Goal: Information Seeking & Learning: Learn about a topic

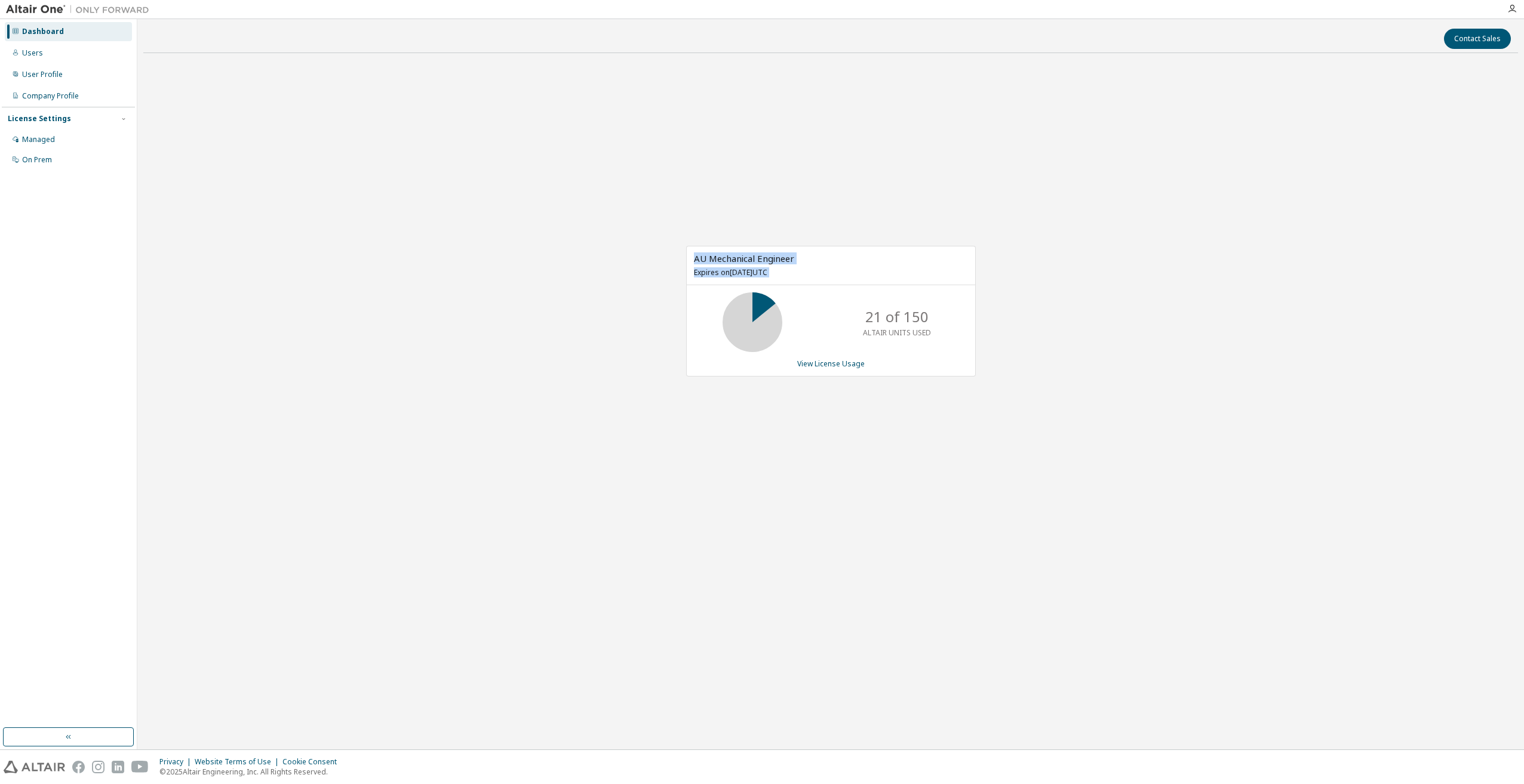
drag, startPoint x: 685, startPoint y: 246, endPoint x: 851, endPoint y: 317, distance: 180.5
click at [851, 317] on div "AU Mechanical Engineer Expires on September 19, 2025 UTC 21 of 150 ALTAIR UNITS…" at bounding box center [830, 311] width 290 height 131
click at [585, 235] on div "AU Mechanical Engineer Expires on September 19, 2025 UTC 21 of 150 ALTAIR UNITS…" at bounding box center [830, 317] width 1374 height 509
click at [225, 125] on div "AU Mechanical Engineer Expires on September 19, 2025 UTC 21 of 150 ALTAIR UNITS…" at bounding box center [830, 317] width 1374 height 509
click at [439, 254] on div "AU Mechanical Engineer Expires on [DATE] UTC 75 of 150 ALTAIR UNITS USED View L…" at bounding box center [830, 317] width 1374 height 509
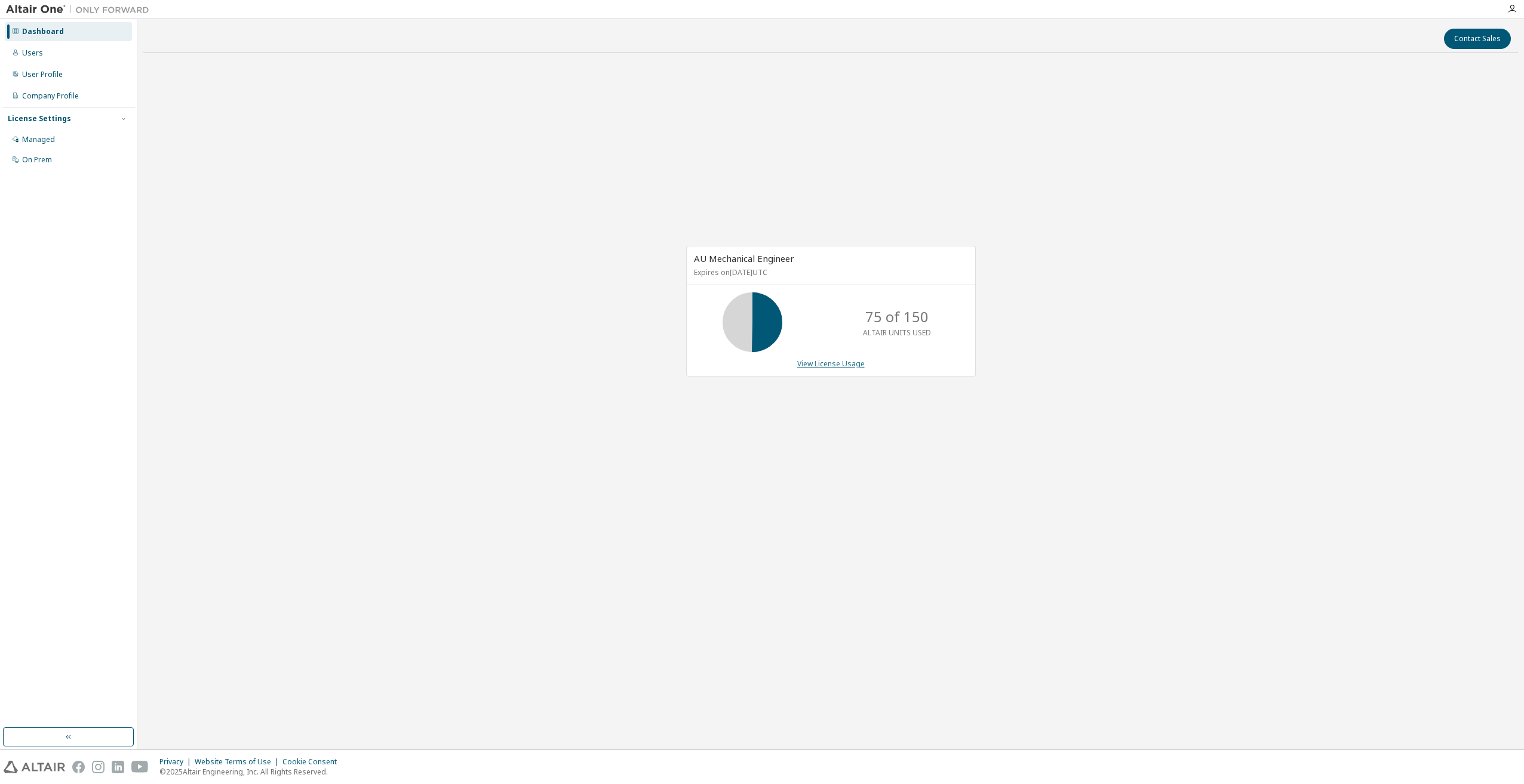
click at [809, 364] on link "View License Usage" at bounding box center [830, 364] width 67 height 10
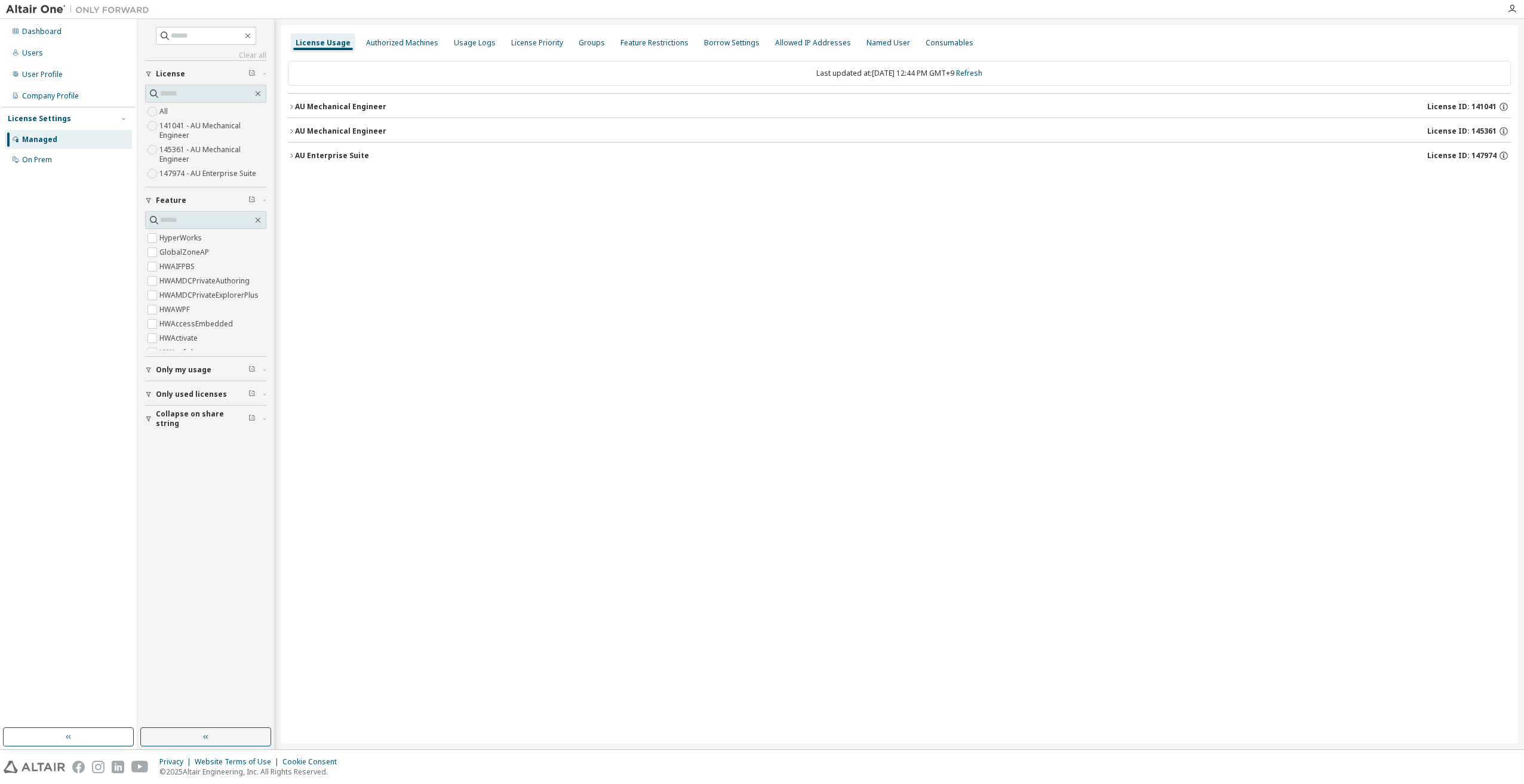
click at [290, 106] on icon "button" at bounding box center [291, 106] width 7 height 7
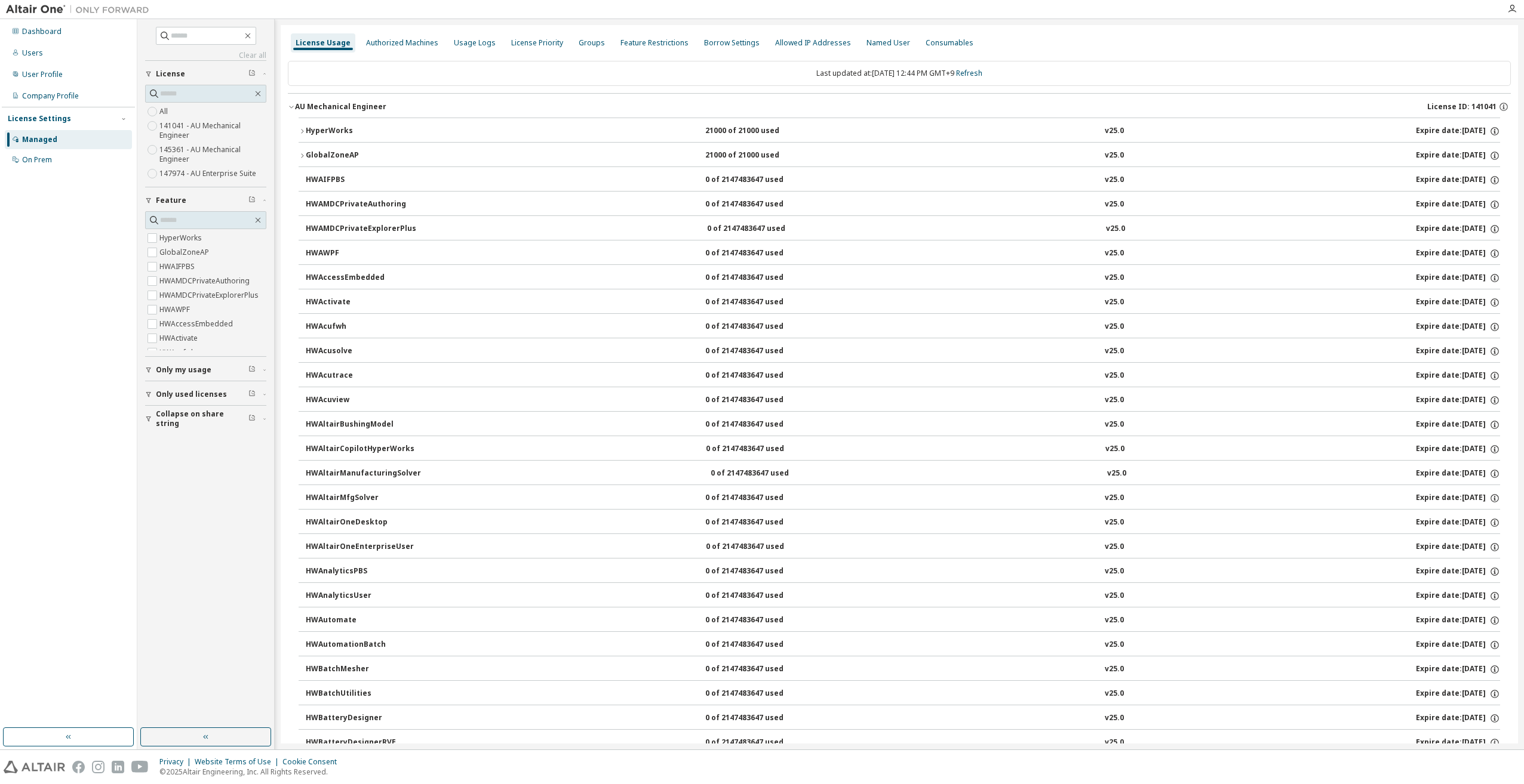
click at [290, 106] on icon "button" at bounding box center [291, 106] width 7 height 7
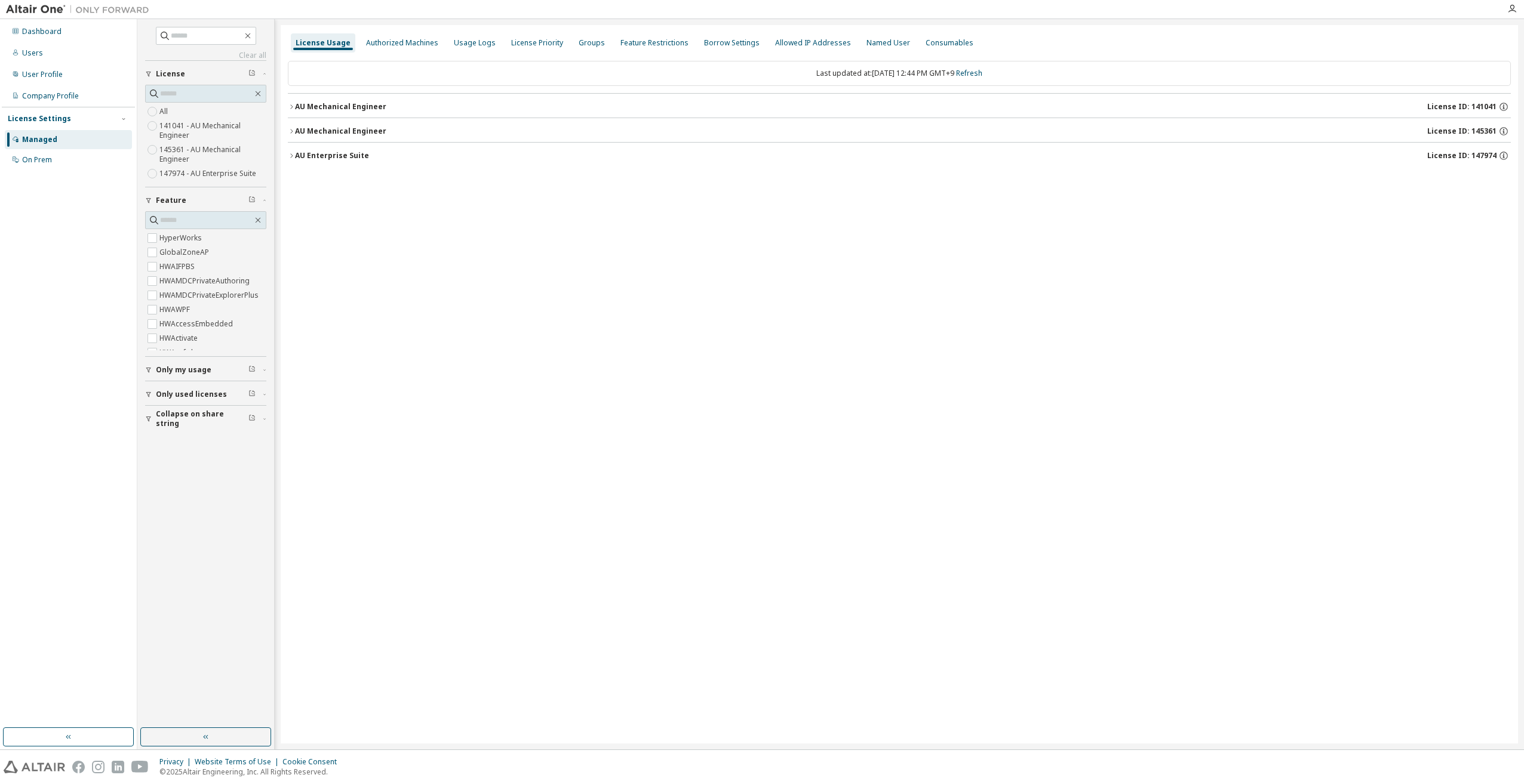
click at [265, 395] on icon "button" at bounding box center [264, 394] width 7 height 4
click at [293, 109] on icon "button" at bounding box center [291, 106] width 7 height 7
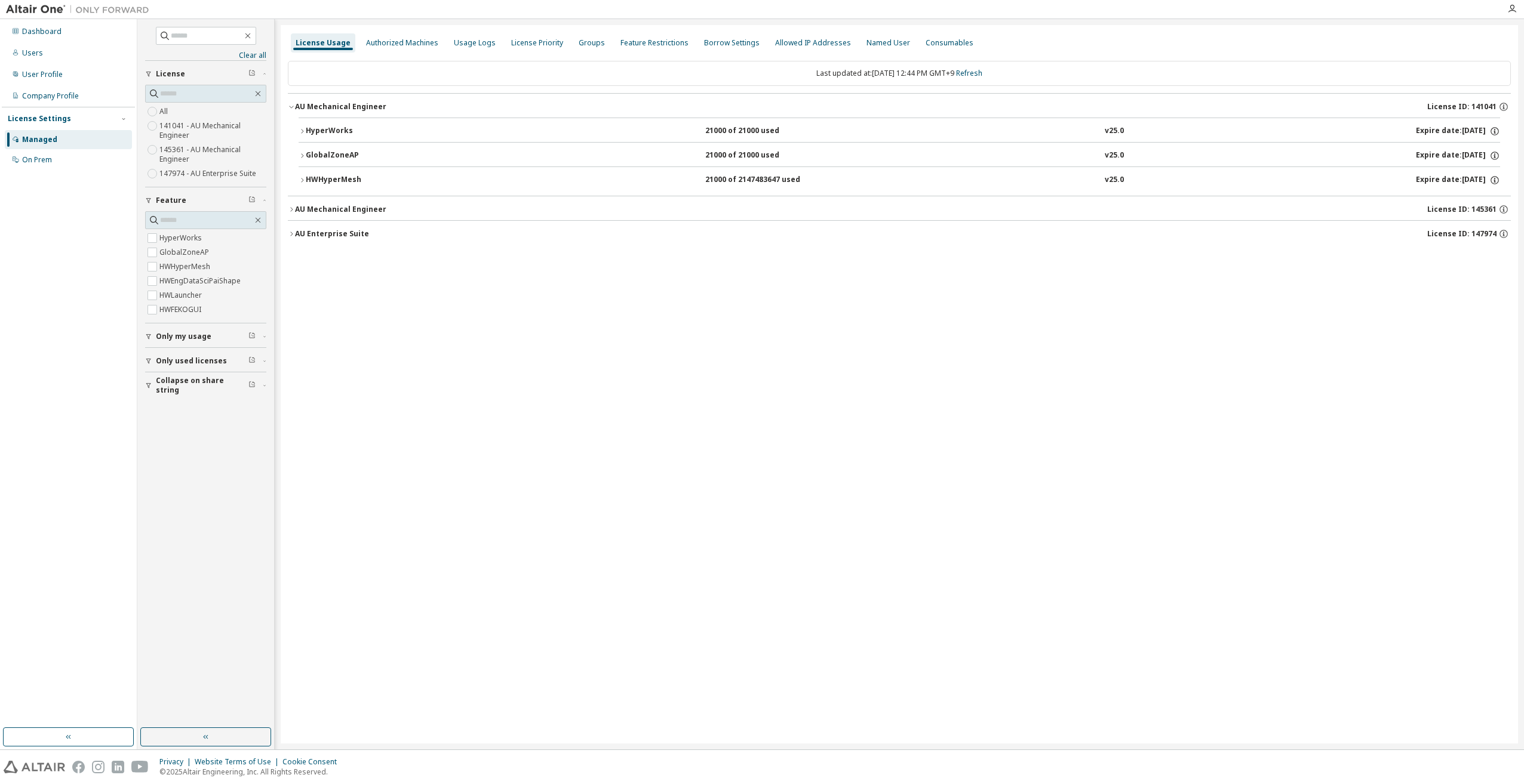
click at [293, 207] on icon "button" at bounding box center [291, 209] width 7 height 7
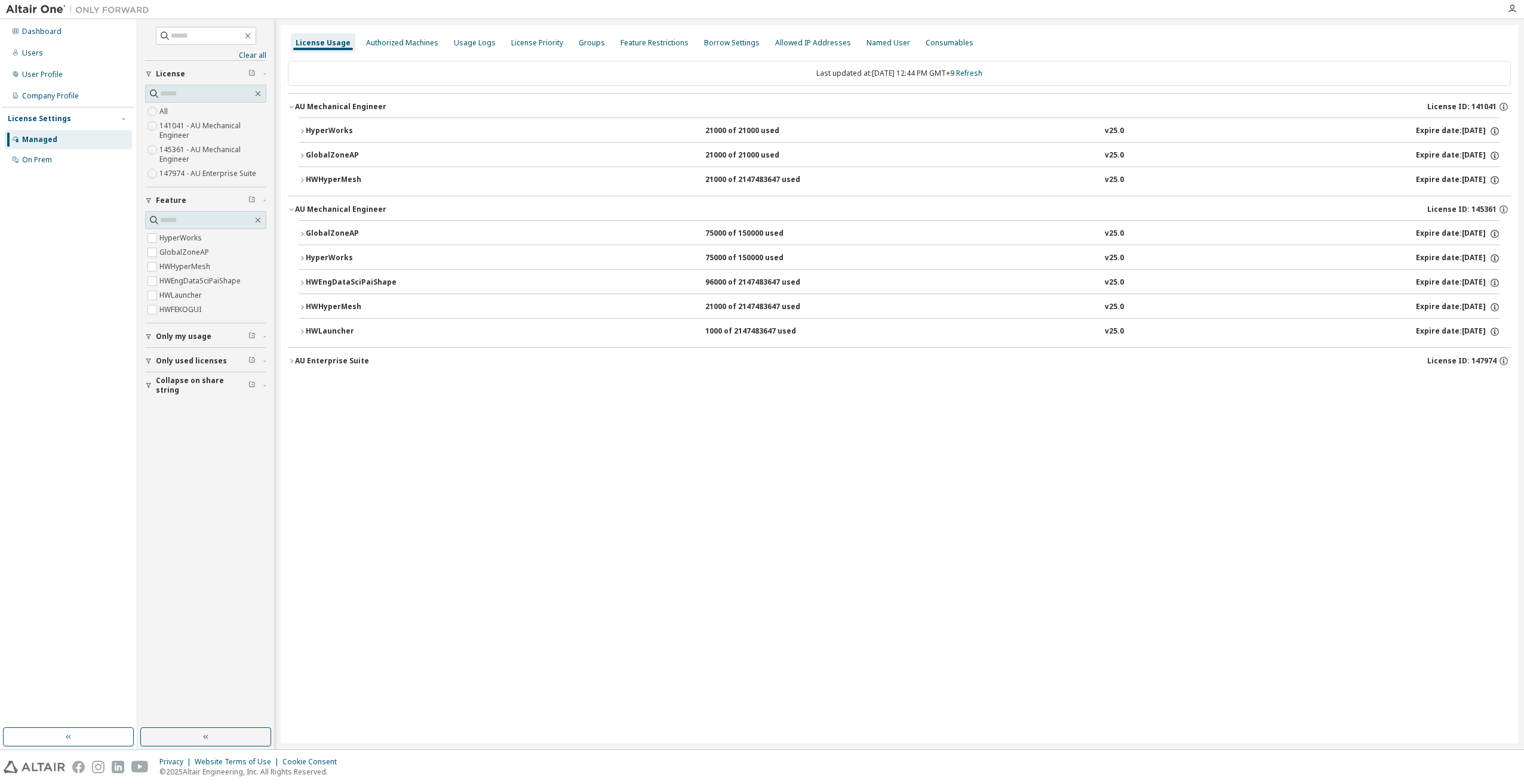
click at [288, 362] on icon "button" at bounding box center [291, 360] width 7 height 7
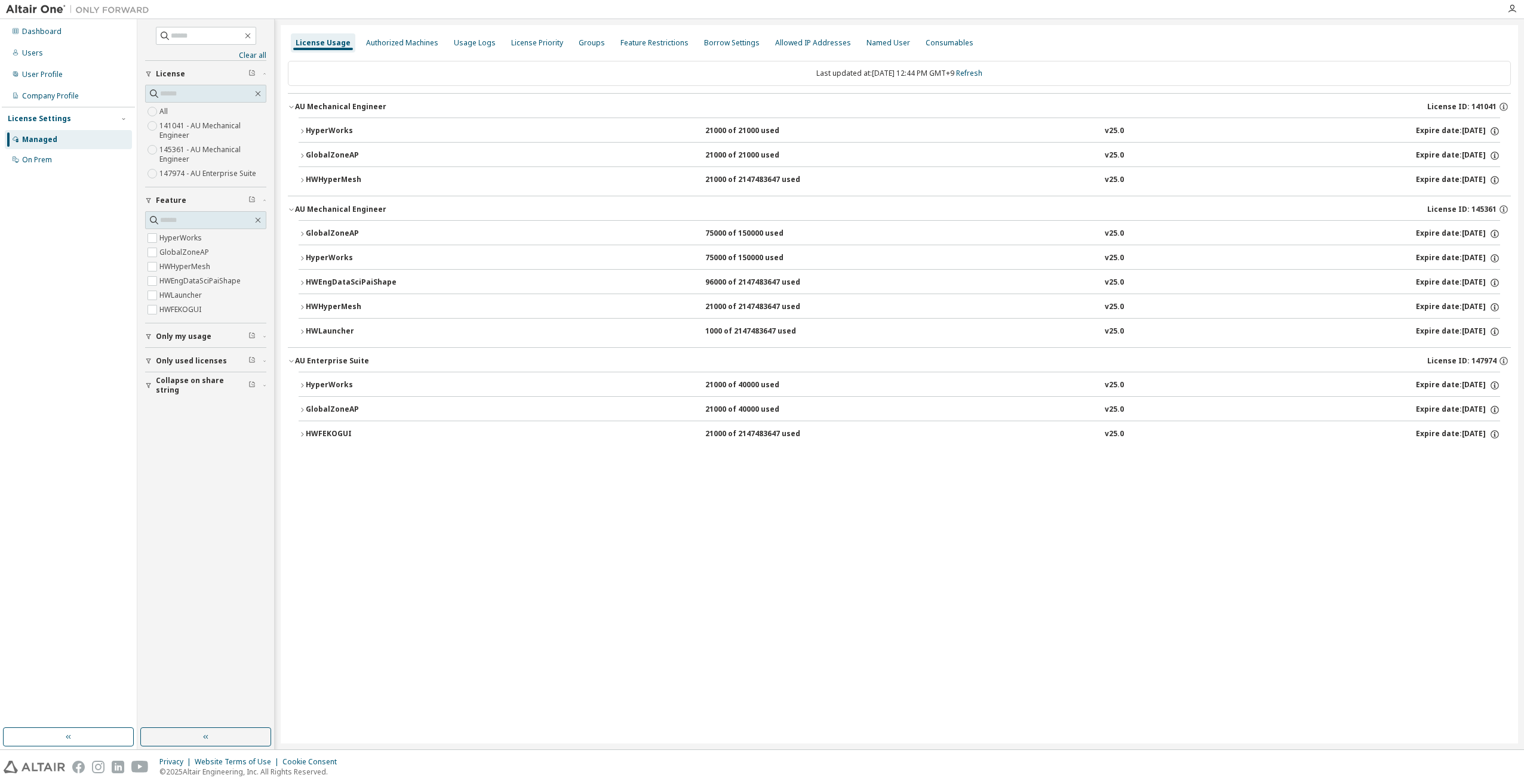
click at [302, 131] on icon "button" at bounding box center [302, 131] width 7 height 7
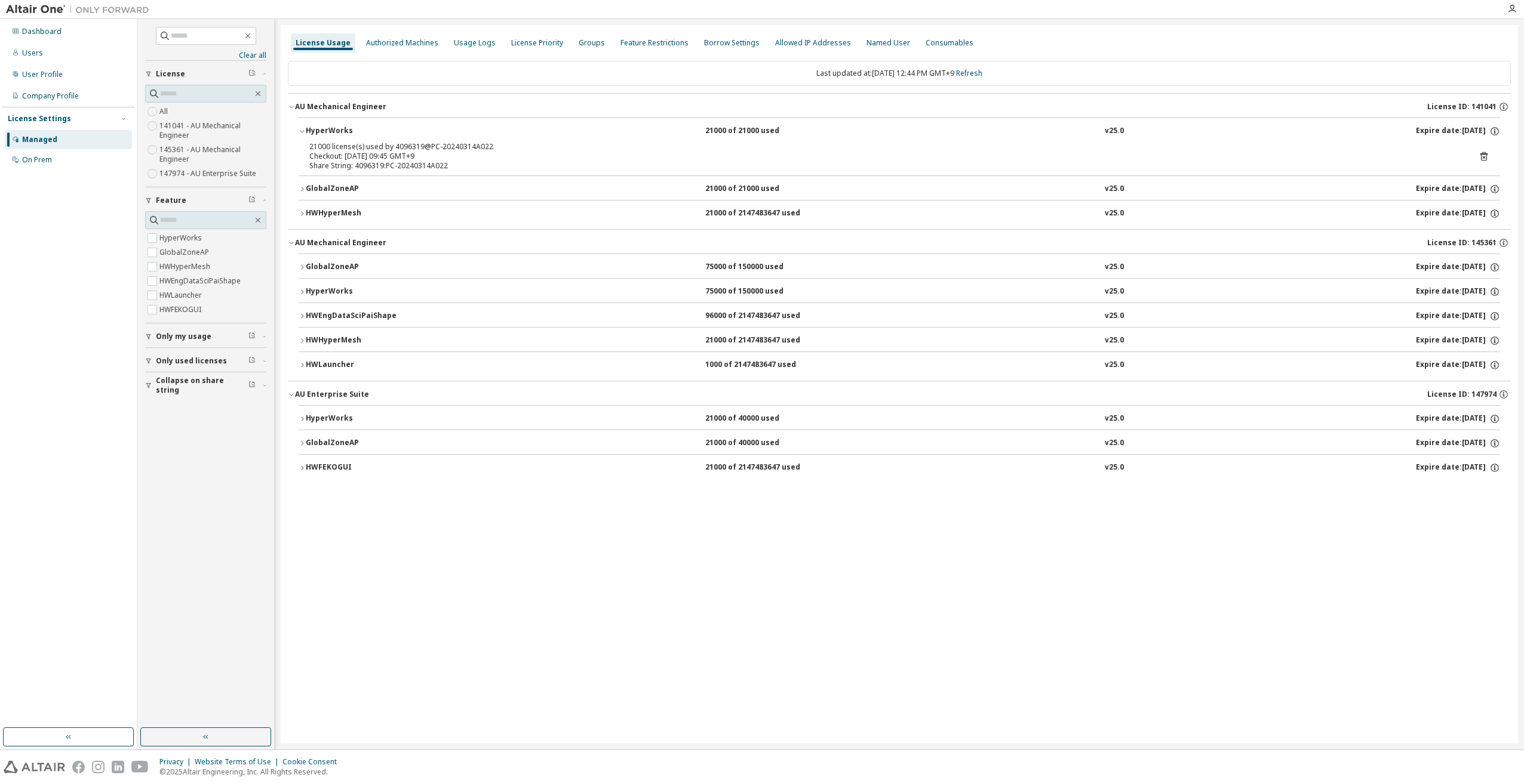
click at [304, 185] on button "GlobalZoneAP 21000 of 21000 used v25.0 Expire date: 2026-04-07" at bounding box center [899, 190] width 1201 height 27
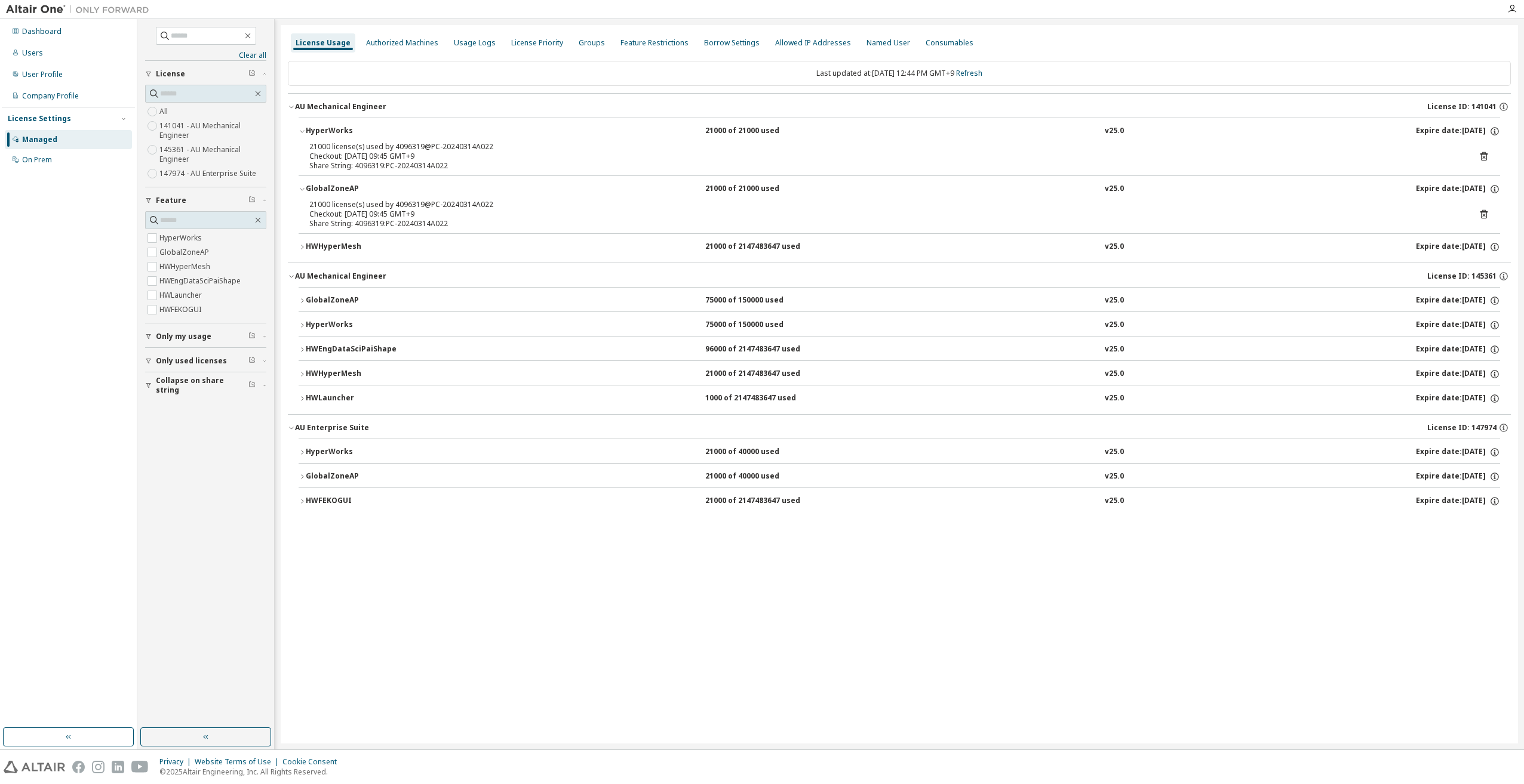
click at [301, 246] on icon "button" at bounding box center [302, 247] width 7 height 7
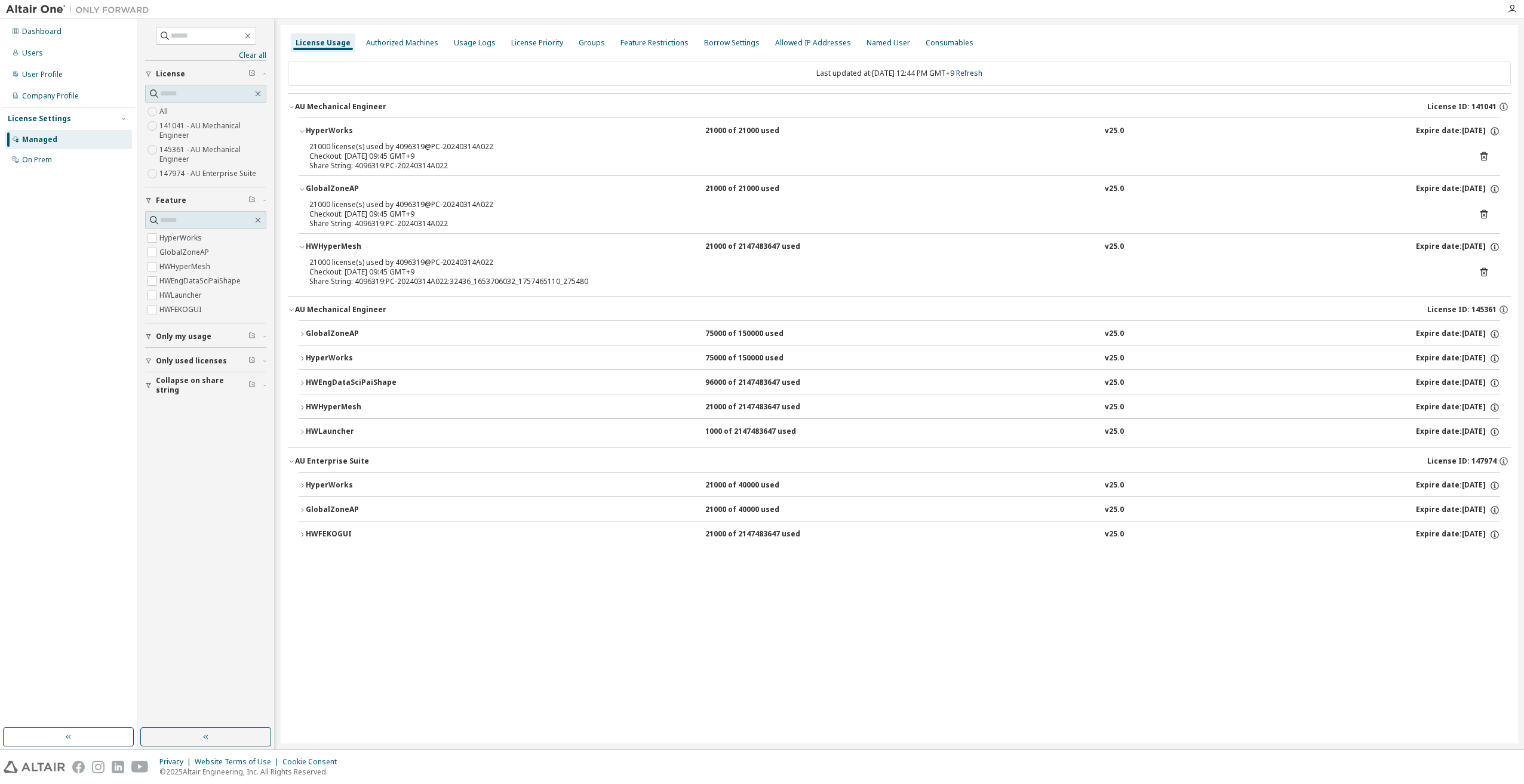
click at [300, 332] on icon "button" at bounding box center [302, 334] width 7 height 7
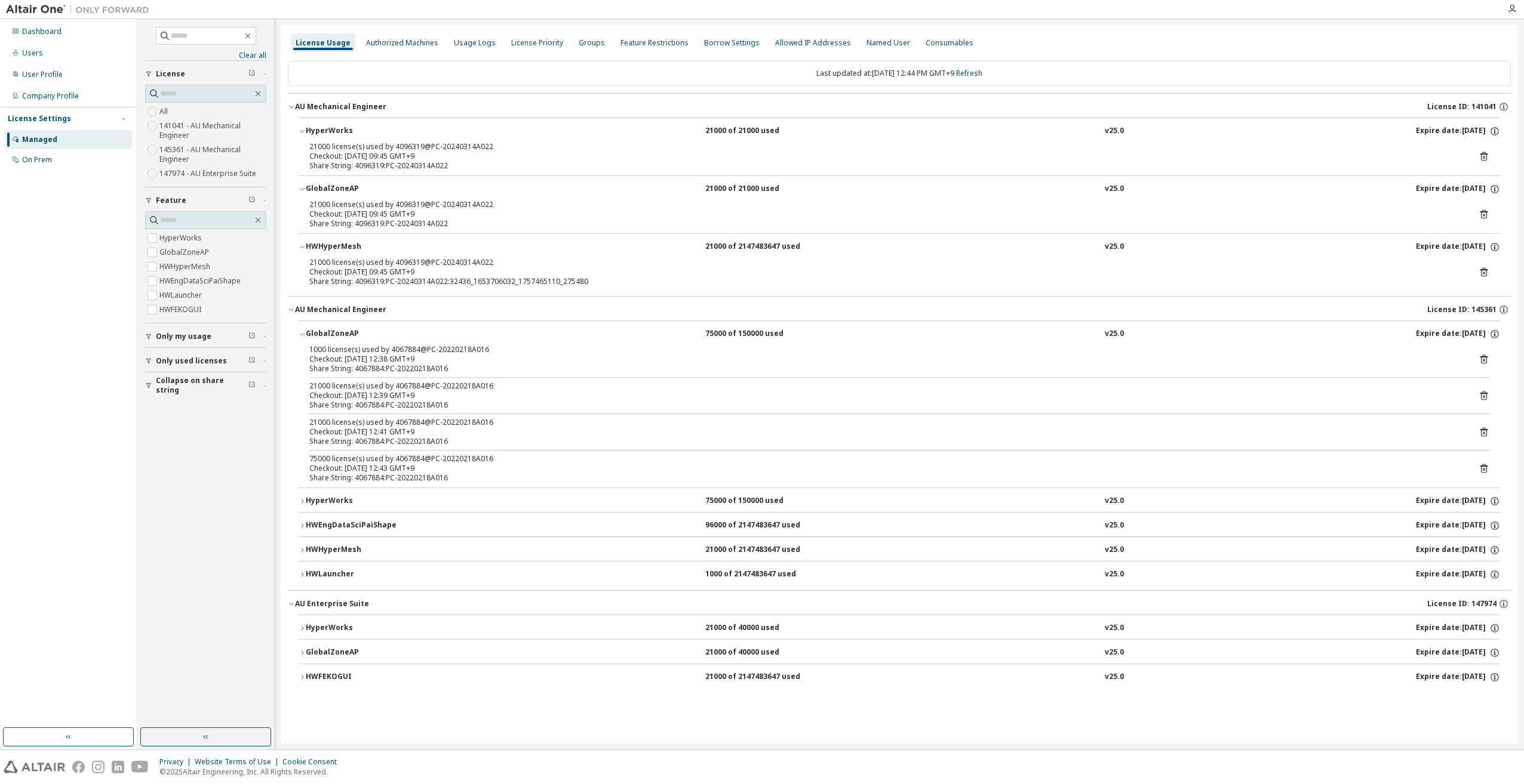
click at [291, 108] on icon "button" at bounding box center [290, 107] width 4 height 2
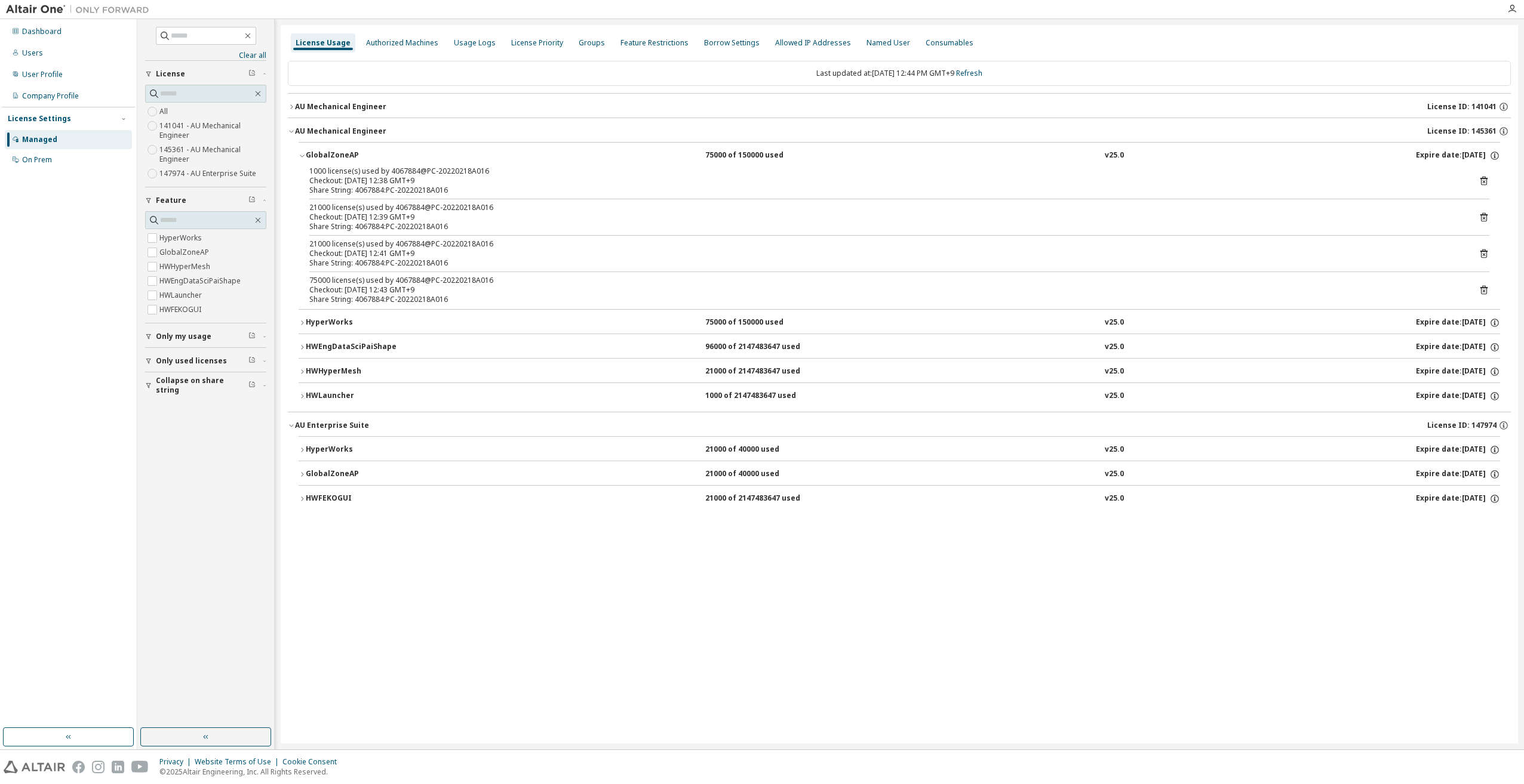
click at [301, 319] on icon "button" at bounding box center [302, 322] width 7 height 7
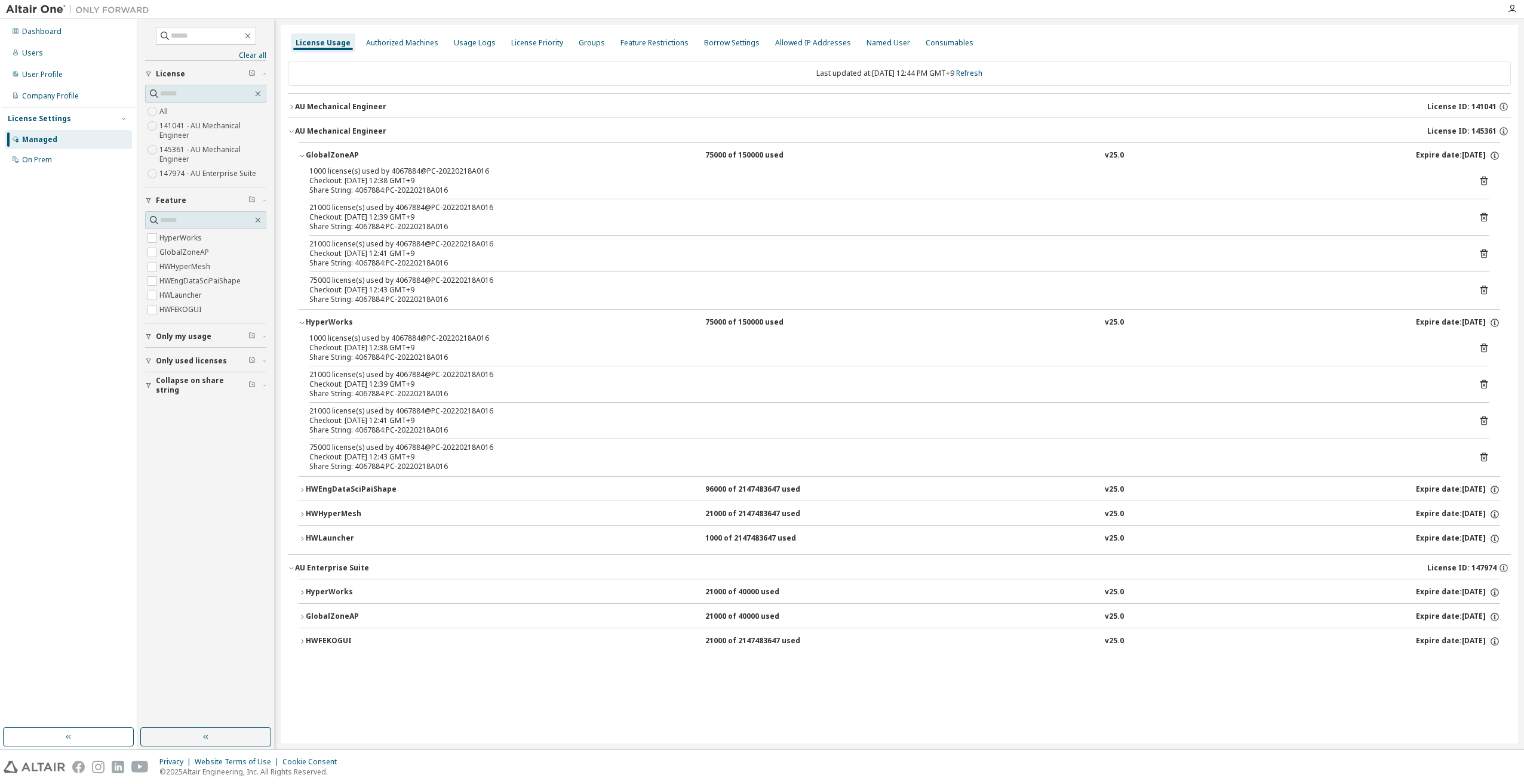
click at [304, 487] on icon "button" at bounding box center [302, 490] width 7 height 7
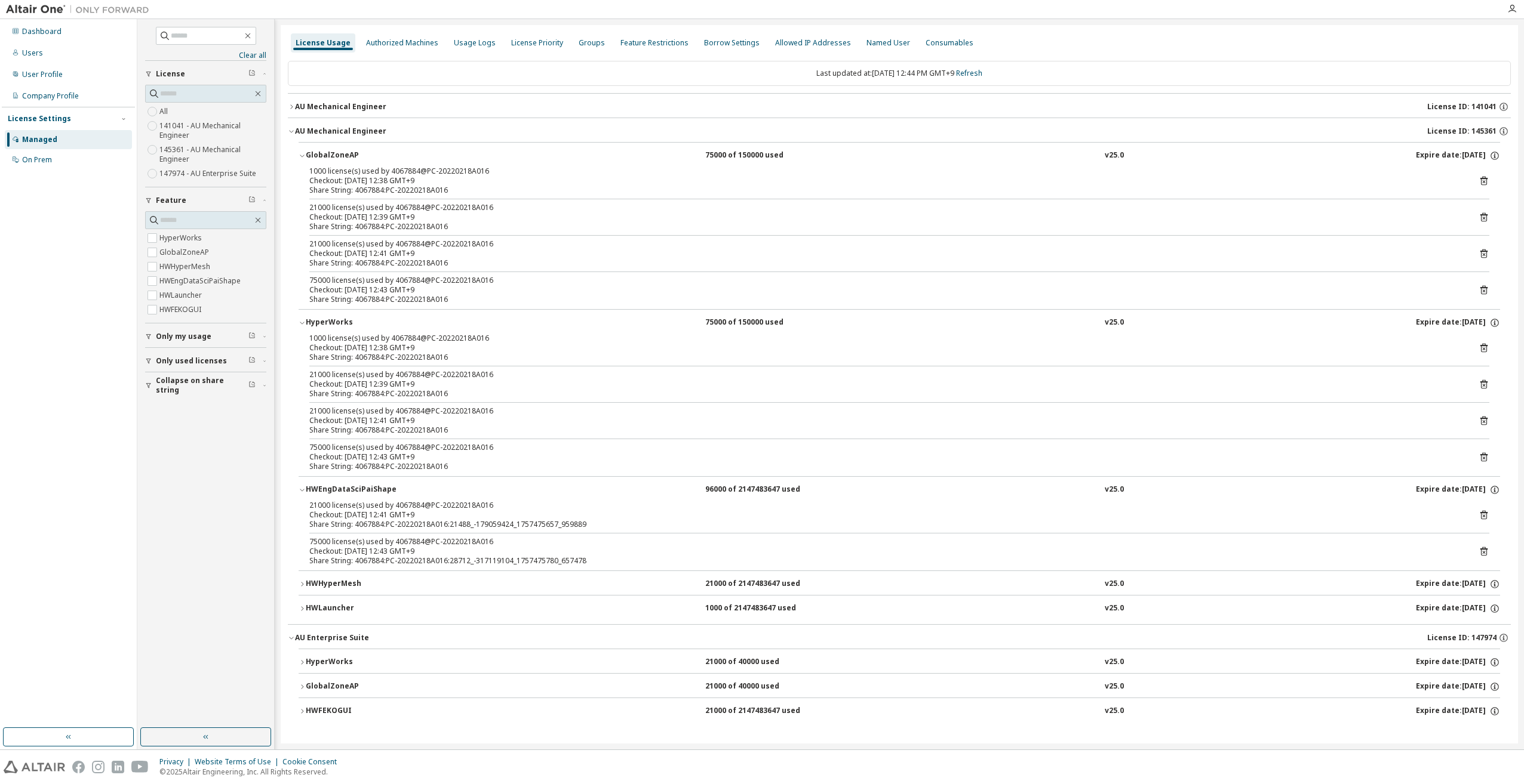
click at [304, 588] on button "HWHyperMesh 21000 of 2147483647 used v25.0 Expire date: 2025-09-19" at bounding box center [899, 584] width 1201 height 27
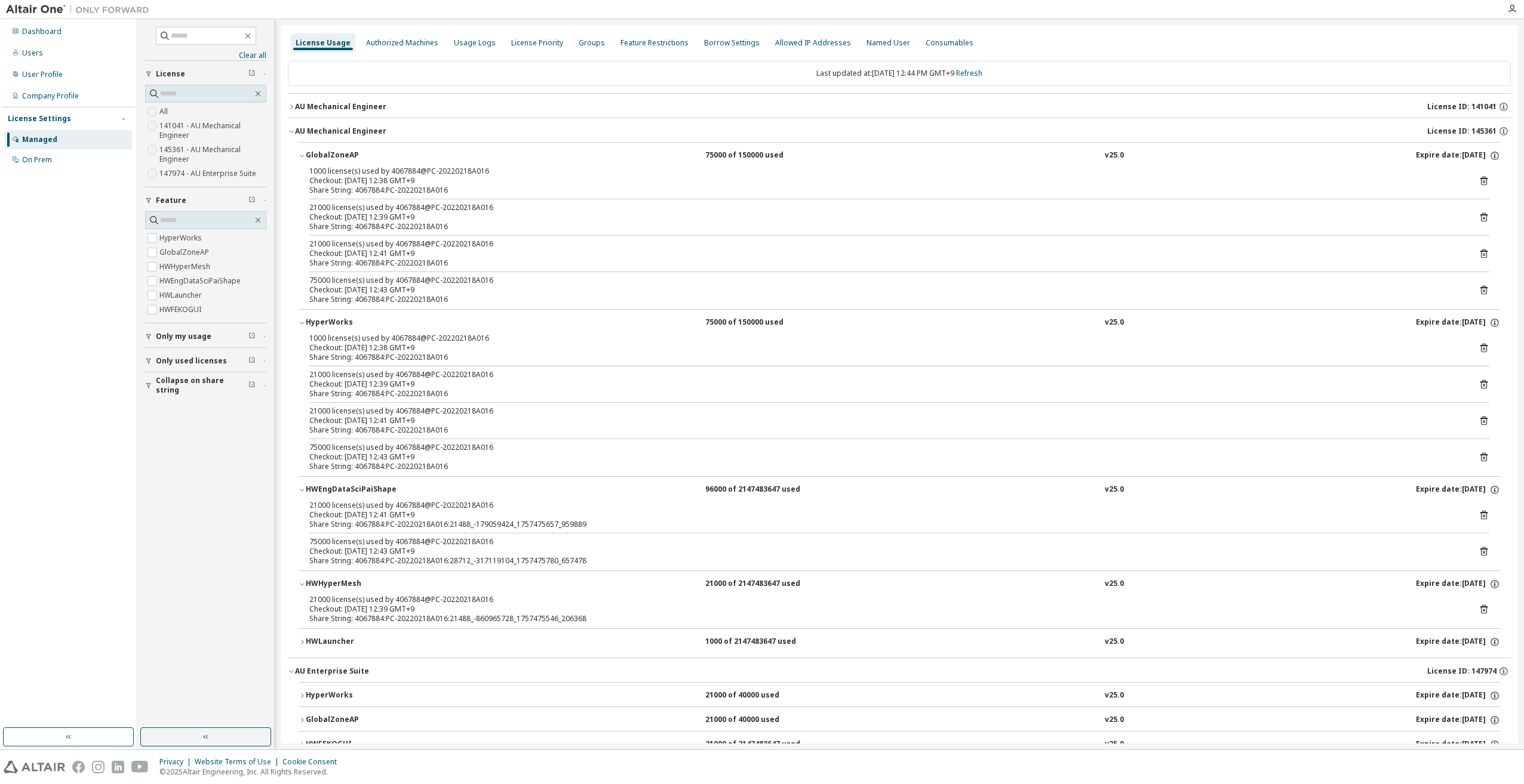
click at [304, 647] on button "HWLauncher 1000 of 2147483647 used v25.0 Expire date: 2025-09-19" at bounding box center [899, 642] width 1201 height 27
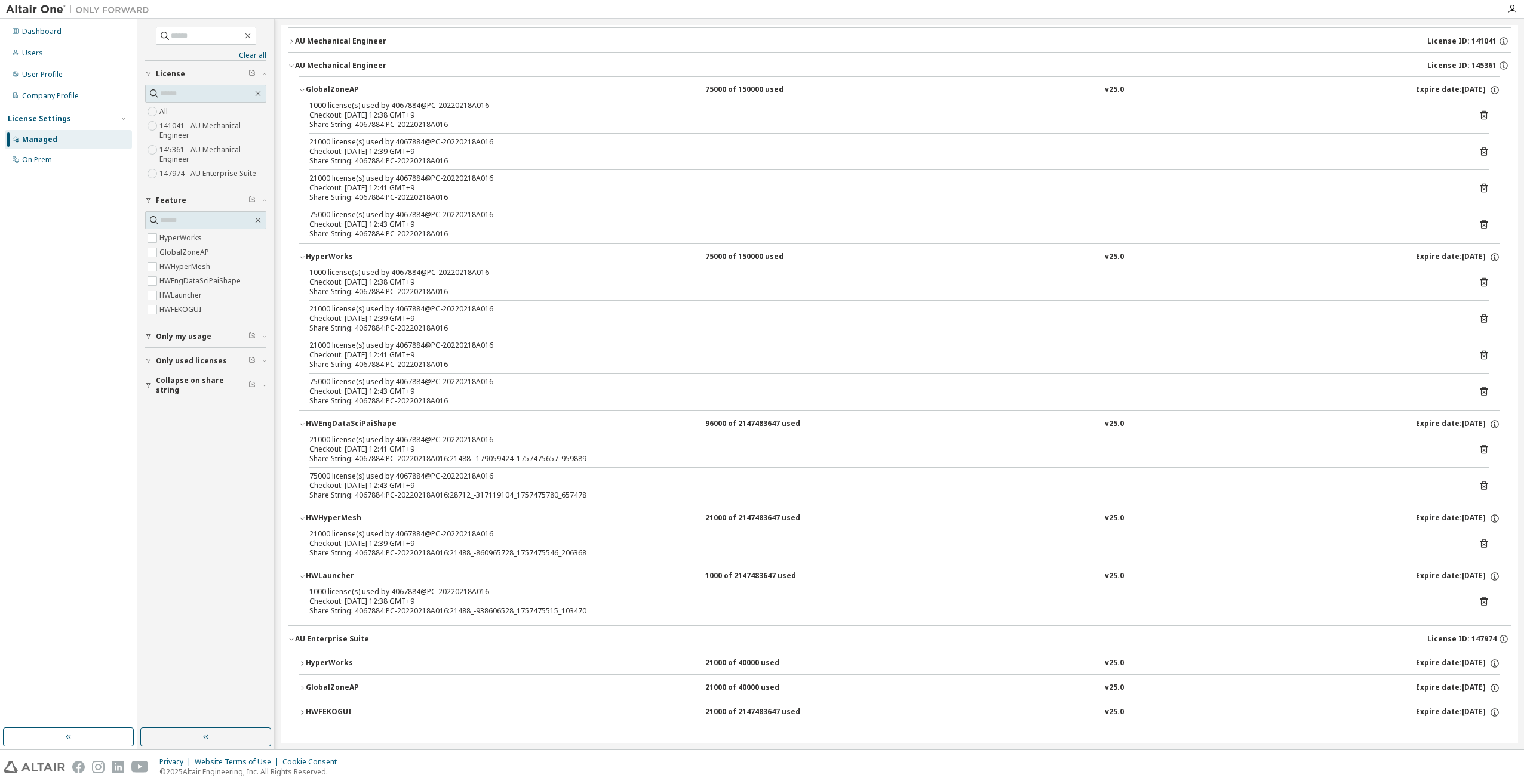
scroll to position [67, 0]
click at [301, 663] on icon "button" at bounding box center [302, 662] width 7 height 7
click at [303, 688] on icon "button" at bounding box center [302, 686] width 7 height 7
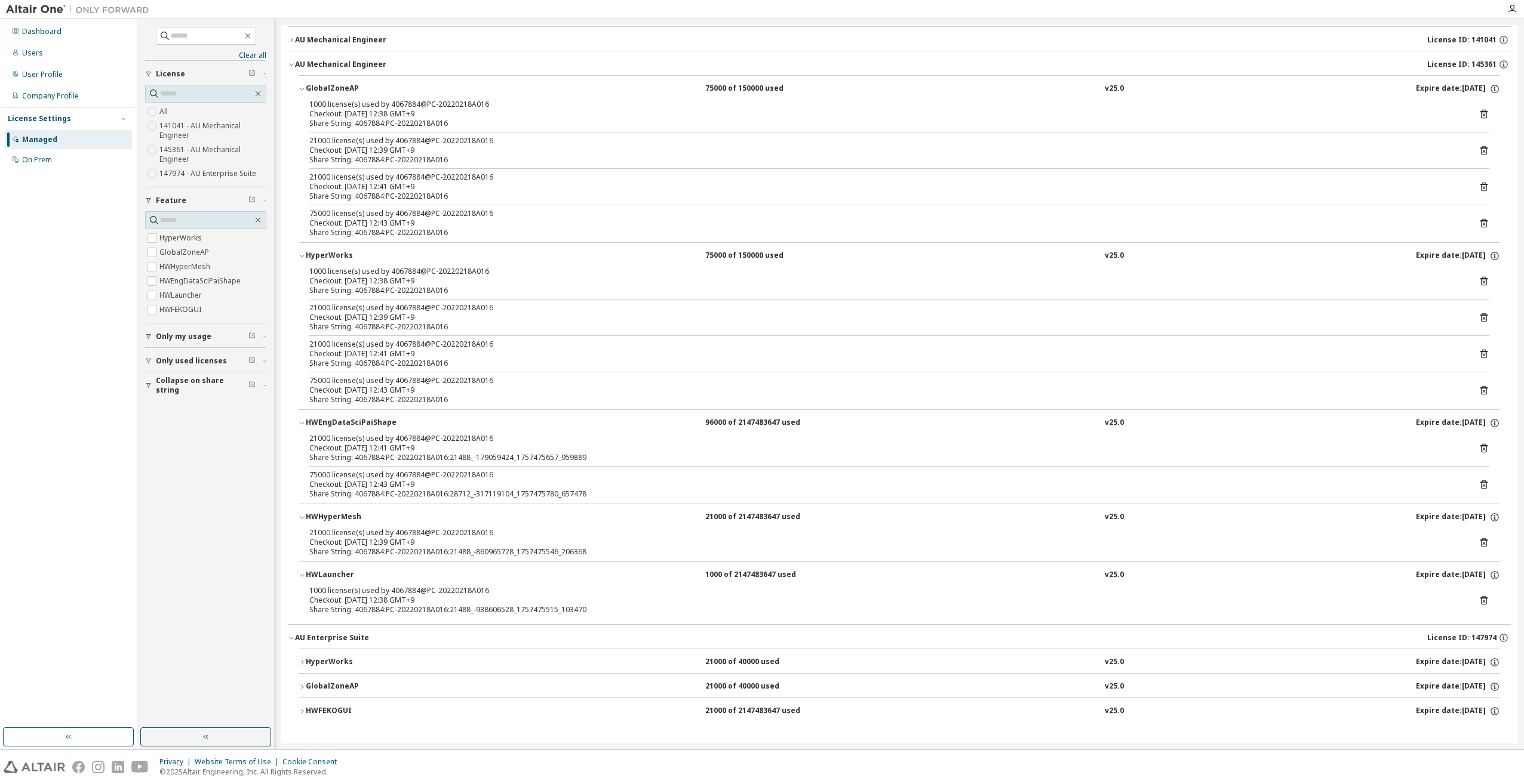
click at [307, 713] on div "HWFEKOGUI" at bounding box center [360, 711] width 108 height 11
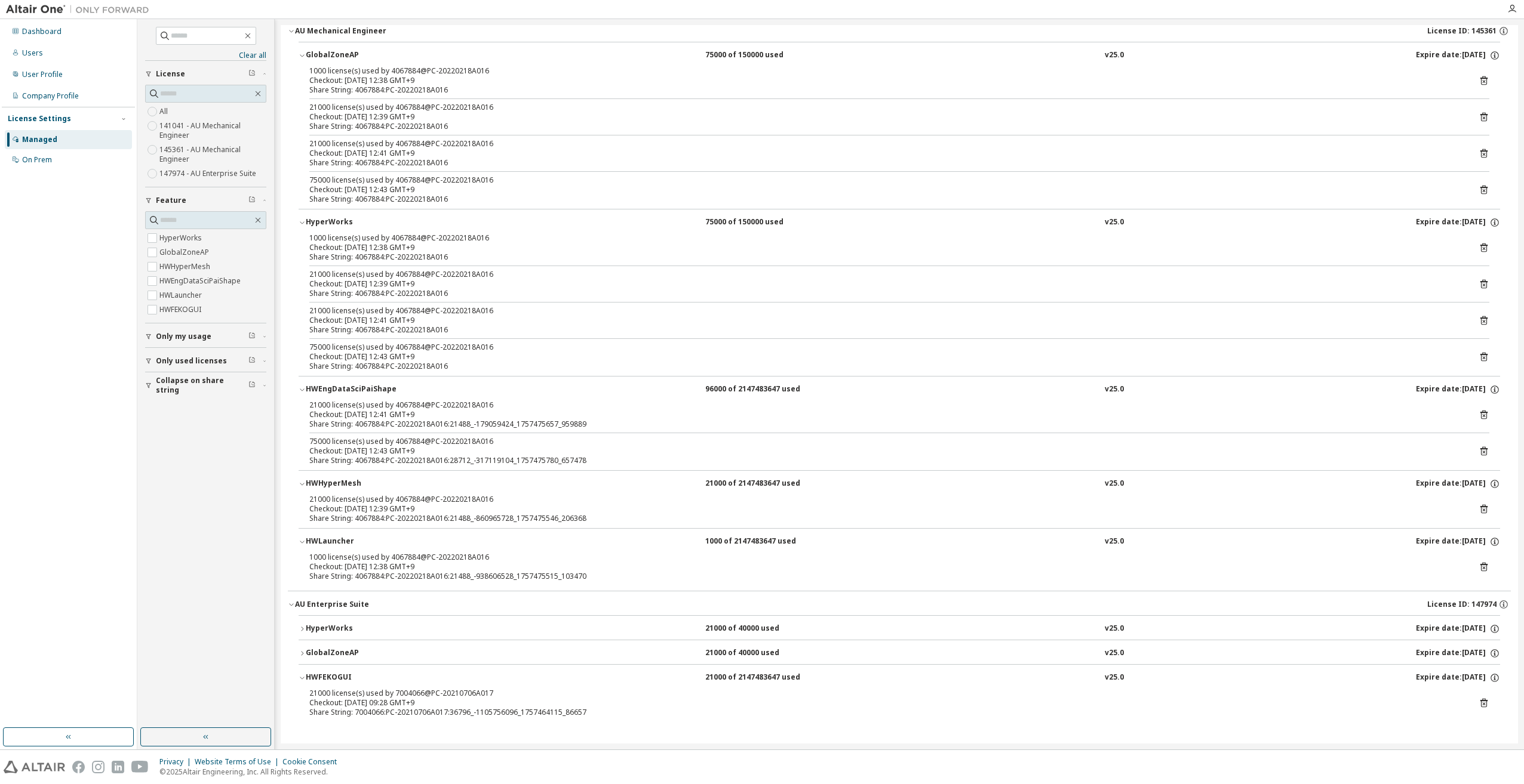
click at [304, 677] on icon "button" at bounding box center [302, 678] width 7 height 7
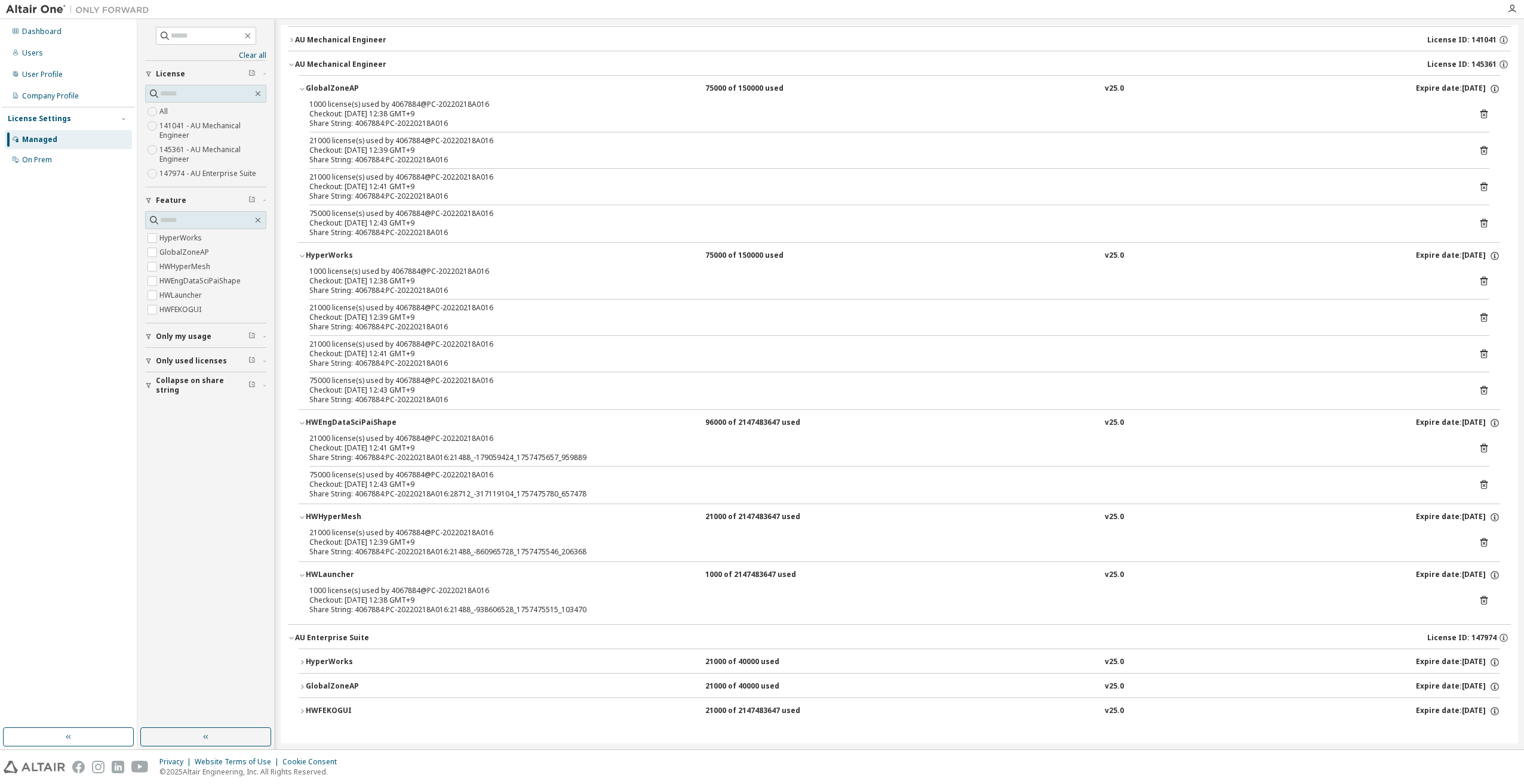
scroll to position [67, 0]
click at [293, 640] on icon "button" at bounding box center [291, 637] width 7 height 7
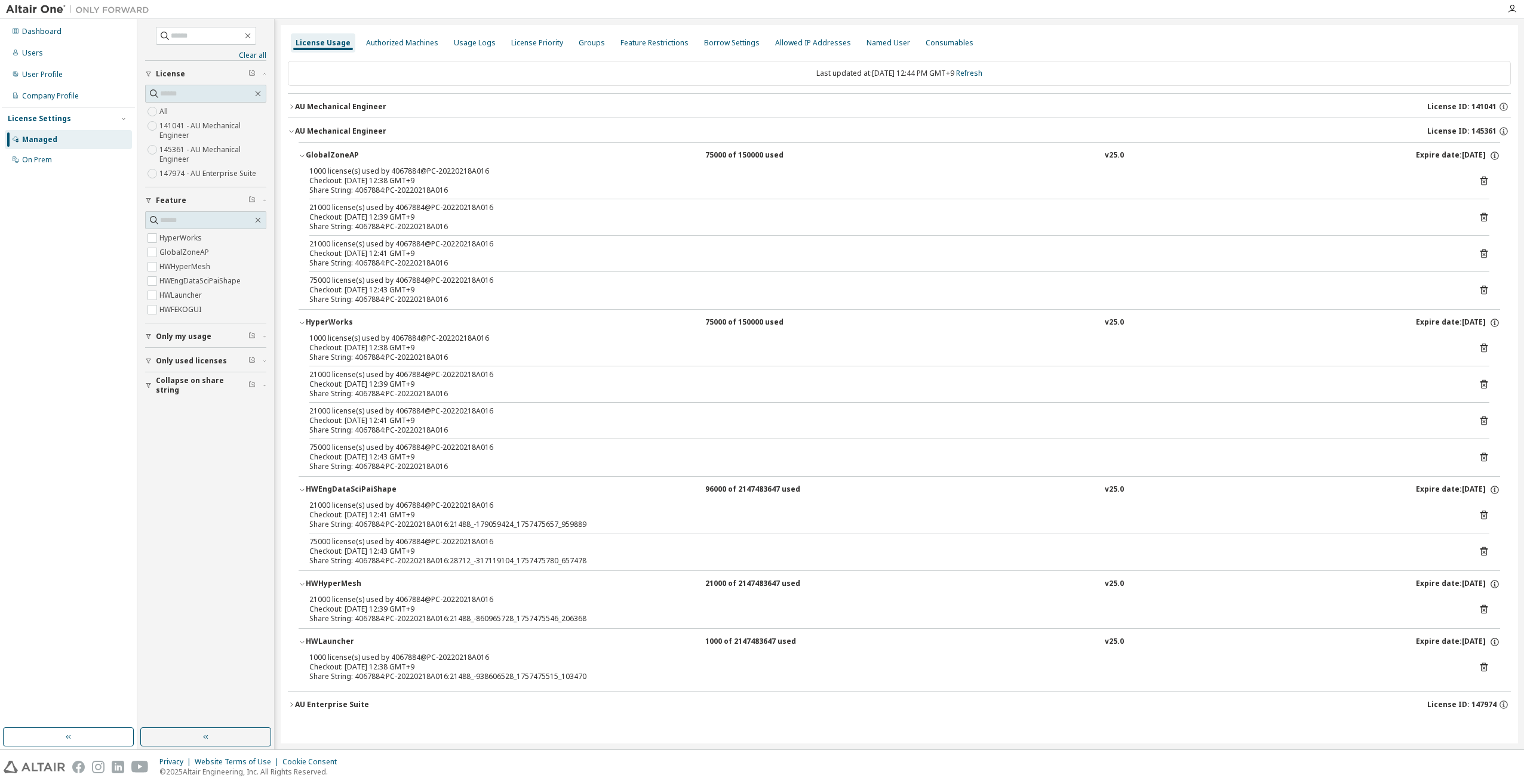
scroll to position [0, 0]
click at [41, 143] on div "Managed" at bounding box center [39, 140] width 35 height 9
click at [42, 156] on div "On Prem" at bounding box center [37, 160] width 30 height 9
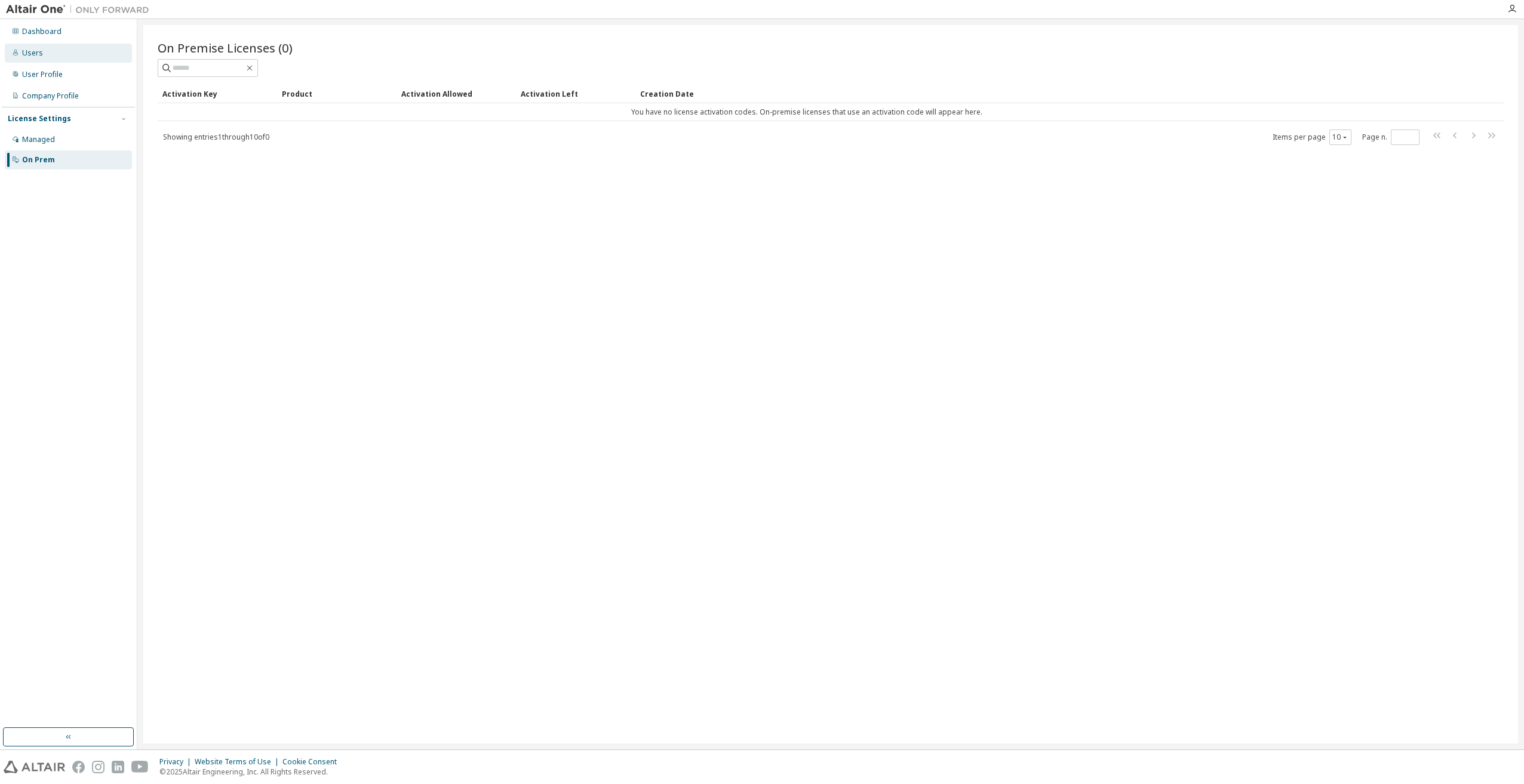
click at [47, 55] on div "Users" at bounding box center [68, 53] width 127 height 19
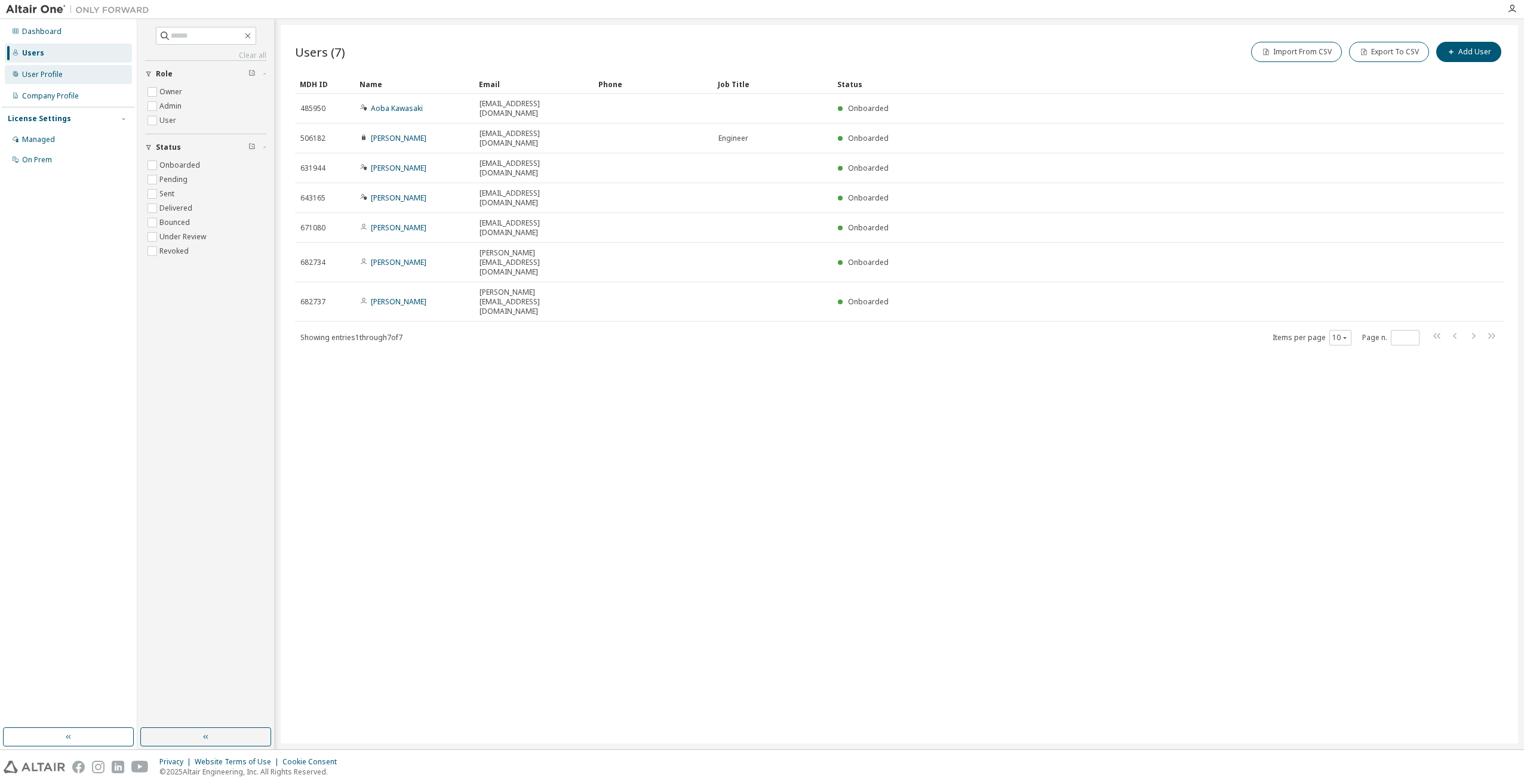
click at [44, 76] on div "User Profile" at bounding box center [42, 75] width 41 height 9
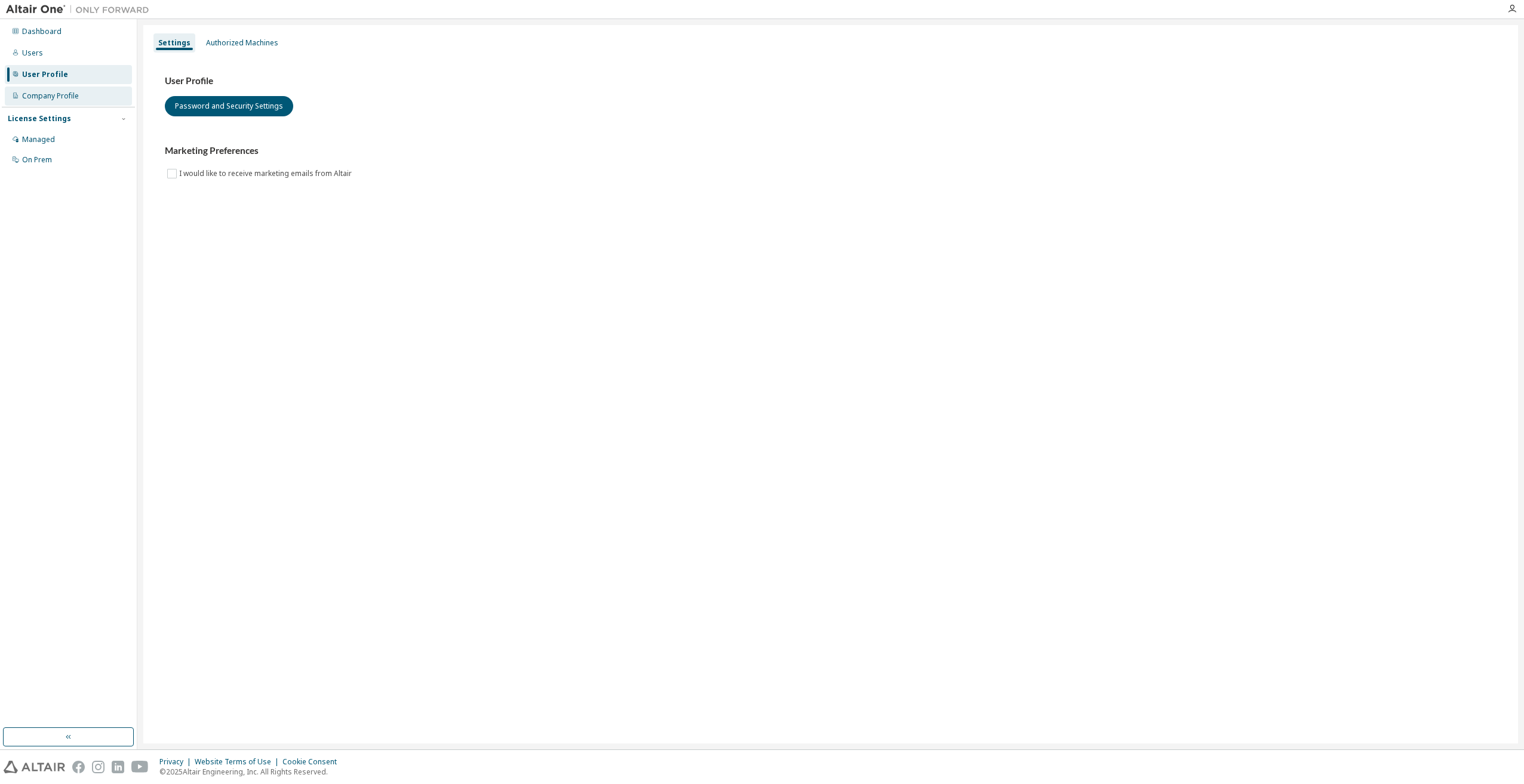
click at [44, 98] on div "Company Profile" at bounding box center [50, 96] width 57 height 9
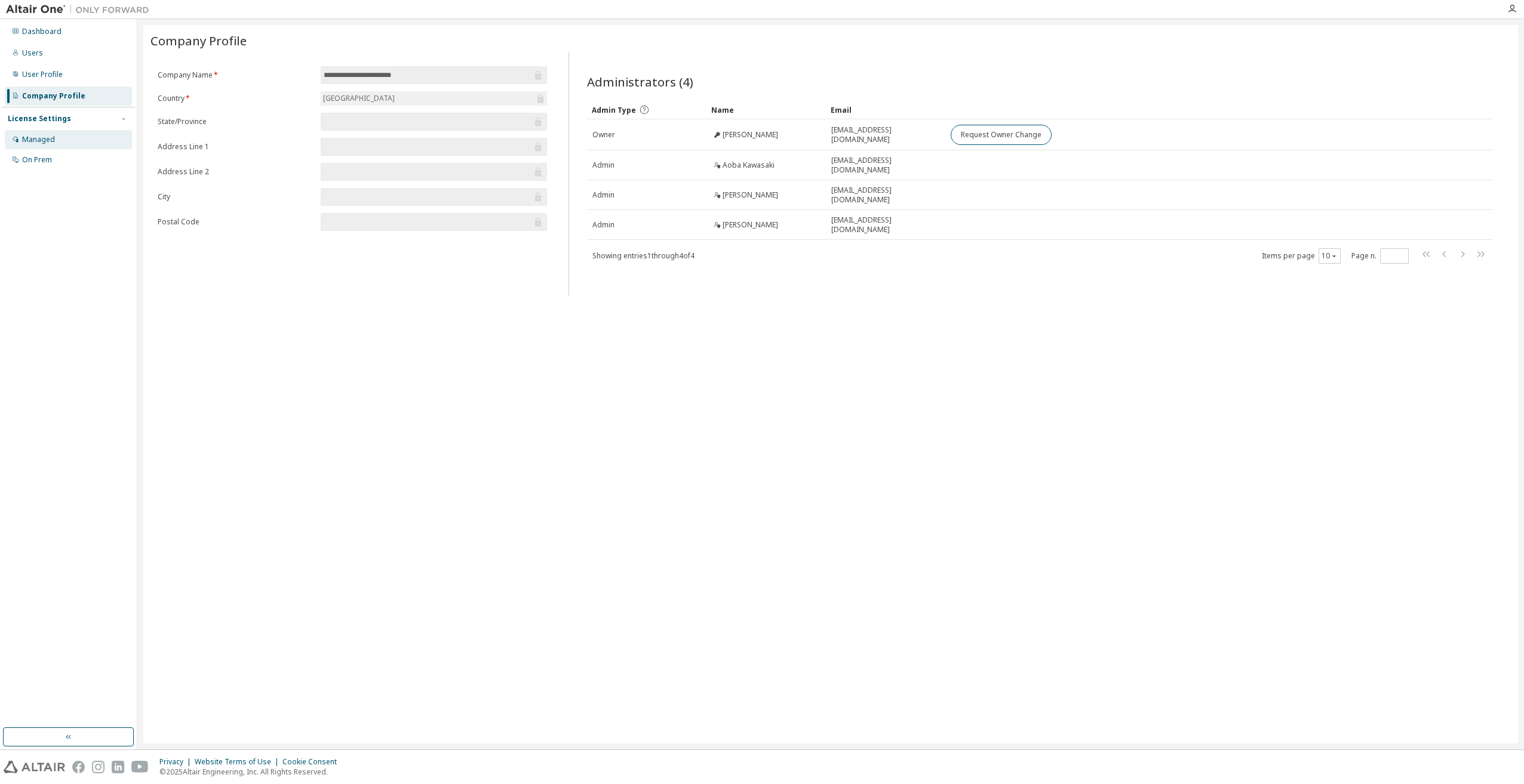
click at [42, 144] on div "Managed" at bounding box center [38, 140] width 33 height 9
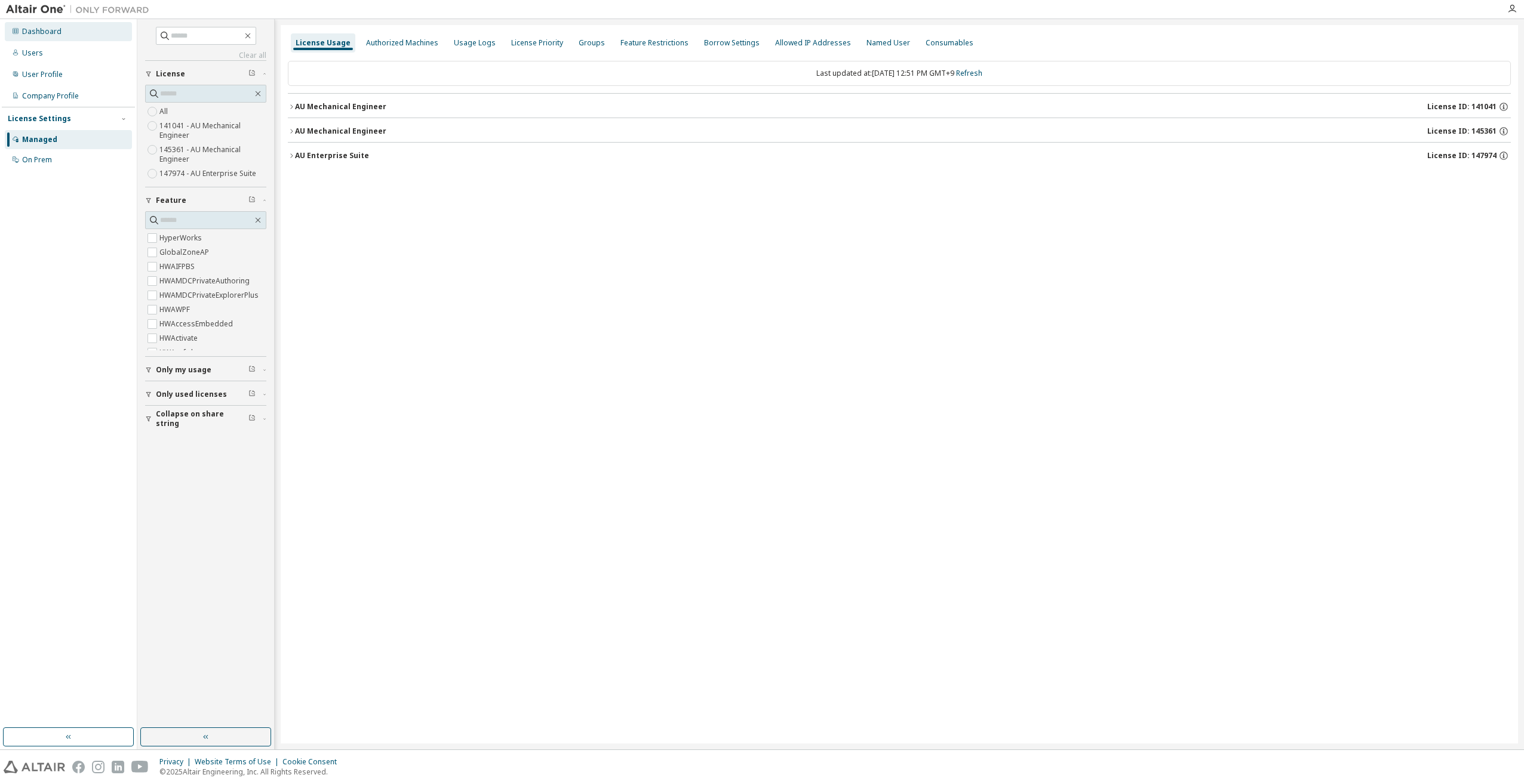
click at [41, 36] on div "Dashboard" at bounding box center [41, 31] width 39 height 9
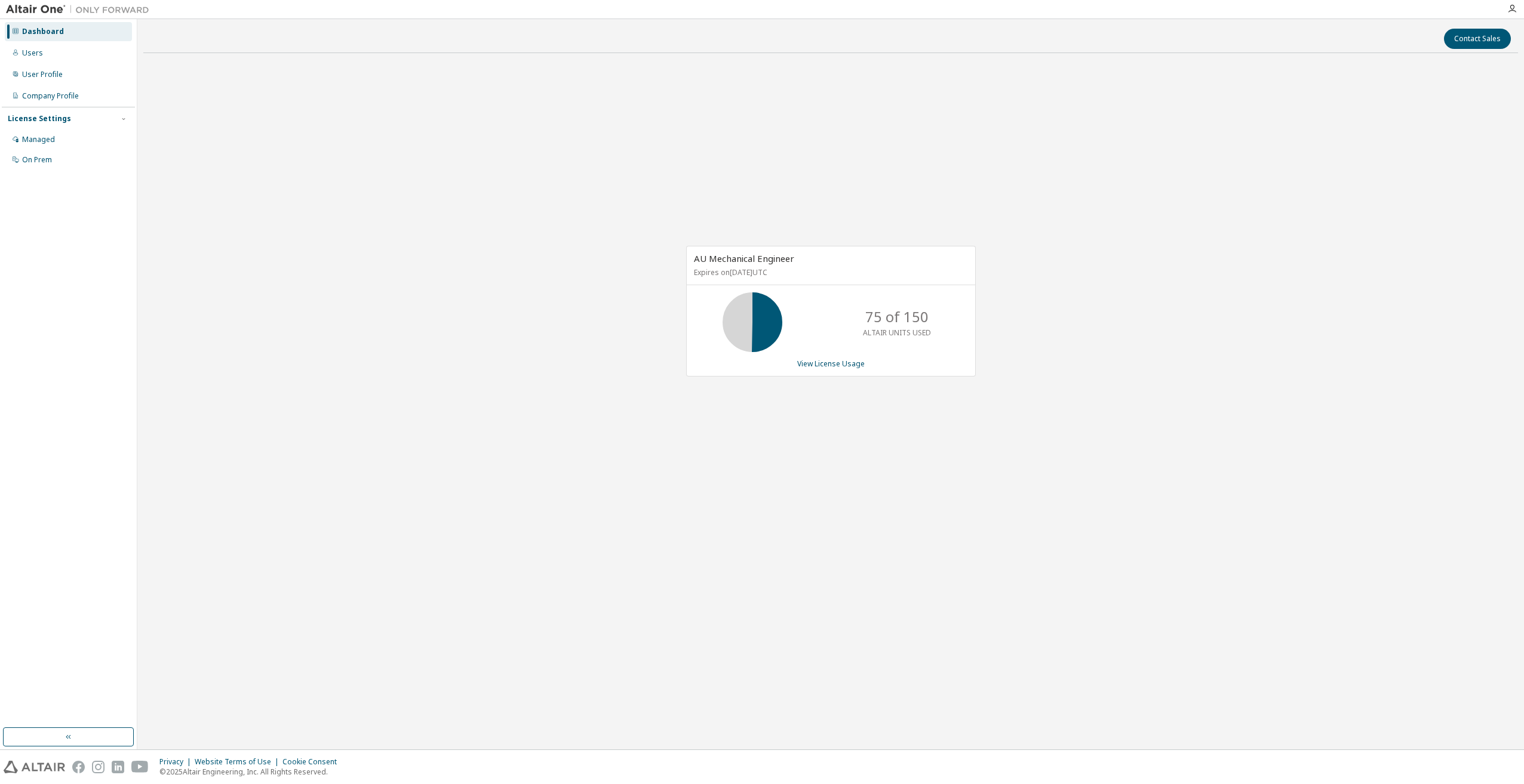
click at [321, 503] on div "AU Mechanical Engineer Expires on [DATE] UTC 75 of 150 ALTAIR UNITS USED View L…" at bounding box center [830, 317] width 1374 height 509
click at [387, 164] on div "AU Mechanical Engineer Expires on [DATE] UTC 75 of 150 ALTAIR UNITS USED View L…" at bounding box center [830, 317] width 1374 height 509
click at [380, 111] on div "AU Mechanical Engineer Expires on [DATE] UTC 75 of 150 ALTAIR UNITS USED View L…" at bounding box center [830, 317] width 1374 height 509
click at [301, 513] on div "AU Mechanical Engineer Expires on [DATE] UTC 75 of 150 ALTAIR UNITS USED View L…" at bounding box center [830, 317] width 1374 height 509
